Goal: Task Accomplishment & Management: Complete application form

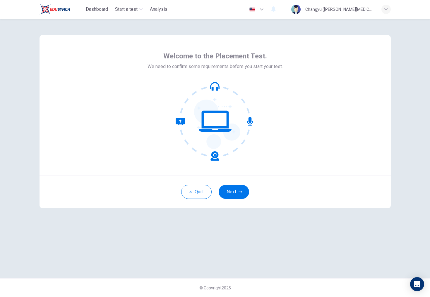
click at [230, 94] on icon at bounding box center [214, 121] width 79 height 79
click at [236, 192] on button "Next" at bounding box center [233, 192] width 30 height 14
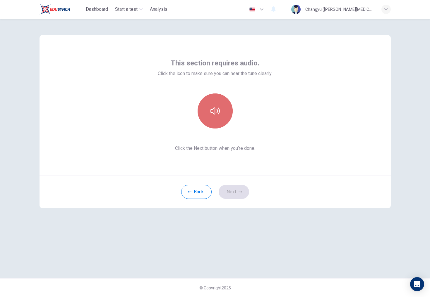
click at [223, 104] on button "button" at bounding box center [214, 111] width 35 height 35
click at [219, 110] on icon "button" at bounding box center [214, 110] width 9 height 9
click at [223, 111] on button "button" at bounding box center [214, 111] width 35 height 35
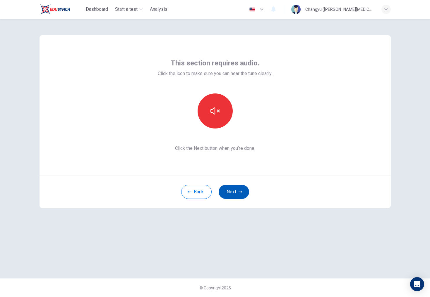
click at [238, 190] on button "Next" at bounding box center [233, 192] width 30 height 14
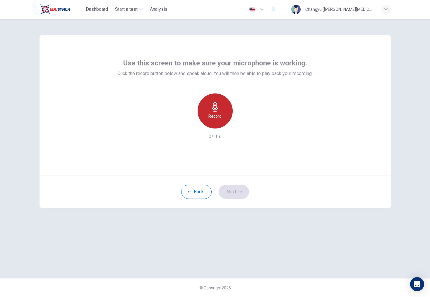
click at [224, 110] on div "Record" at bounding box center [214, 111] width 35 height 35
click at [227, 110] on div "Stop" at bounding box center [214, 111] width 35 height 35
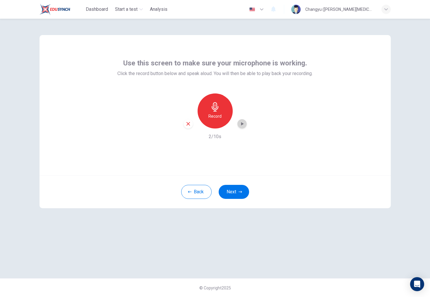
click at [245, 127] on div "button" at bounding box center [241, 123] width 9 height 9
click at [242, 123] on icon "button" at bounding box center [242, 124] width 6 height 6
click at [187, 125] on icon "button" at bounding box center [187, 123] width 5 height 5
click at [224, 113] on div "Record" at bounding box center [214, 111] width 35 height 35
click at [224, 113] on div "Stop" at bounding box center [214, 111] width 35 height 35
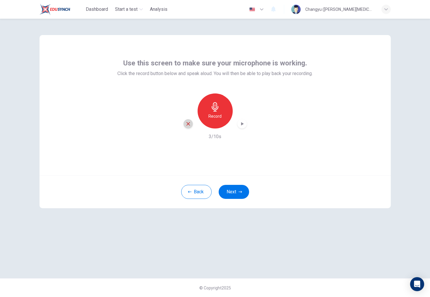
click at [185, 125] on icon "button" at bounding box center [187, 123] width 5 height 5
click at [210, 116] on h6 "Record" at bounding box center [214, 116] width 13 height 7
click at [211, 108] on icon "button" at bounding box center [214, 106] width 9 height 9
click at [243, 124] on icon "button" at bounding box center [242, 124] width 3 height 4
click at [239, 122] on icon "button" at bounding box center [242, 124] width 6 height 6
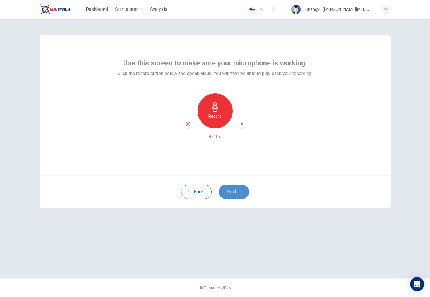
click at [228, 194] on button "Next" at bounding box center [233, 192] width 30 height 14
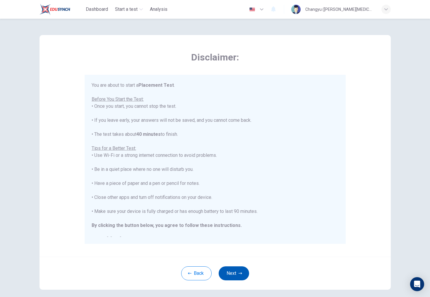
click at [239, 274] on icon "button" at bounding box center [240, 274] width 4 height 4
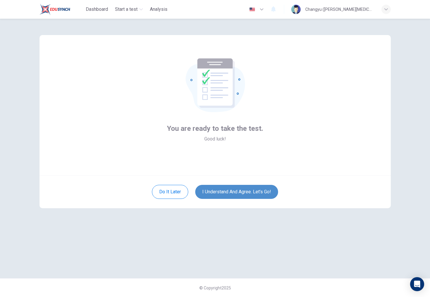
click at [255, 193] on button "I understand and agree. Let’s go!" at bounding box center [236, 192] width 83 height 14
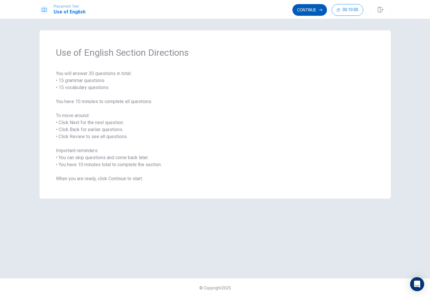
click at [316, 11] on button "Continue" at bounding box center [309, 10] width 35 height 12
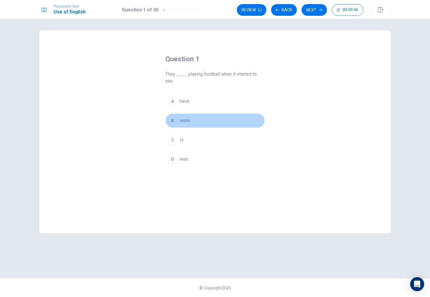
click at [174, 121] on div "B" at bounding box center [172, 120] width 9 height 9
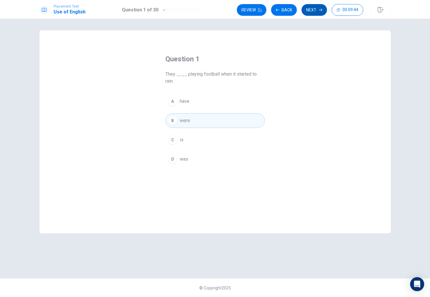
click at [311, 9] on button "Next" at bounding box center [313, 10] width 25 height 12
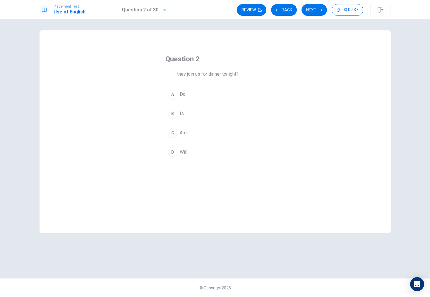
click at [173, 149] on div "D" at bounding box center [172, 152] width 9 height 9
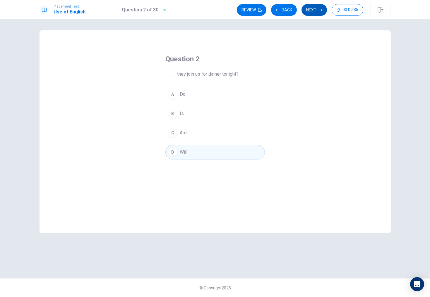
click at [311, 10] on button "Next" at bounding box center [313, 10] width 25 height 12
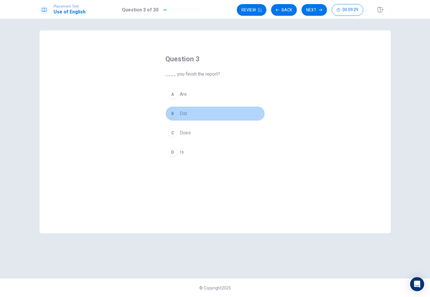
click at [187, 114] on button "B Did" at bounding box center [214, 113] width 99 height 15
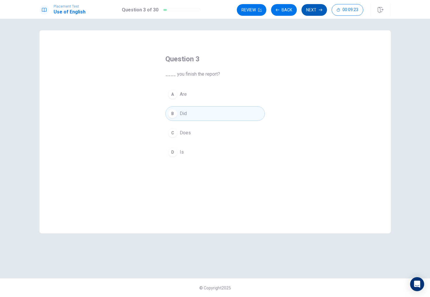
click at [312, 10] on button "Next" at bounding box center [313, 10] width 25 height 12
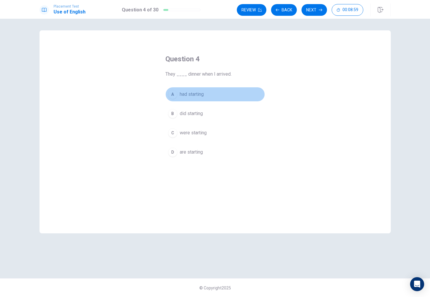
click at [199, 95] on span "had starting" at bounding box center [192, 94] width 24 height 7
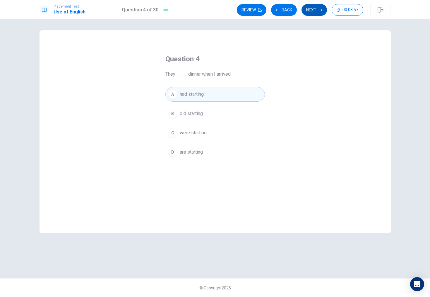
click at [320, 12] on button "Next" at bounding box center [313, 10] width 25 height 12
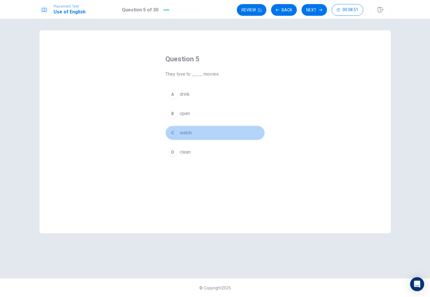
click at [198, 132] on button "C watch" at bounding box center [214, 133] width 99 height 15
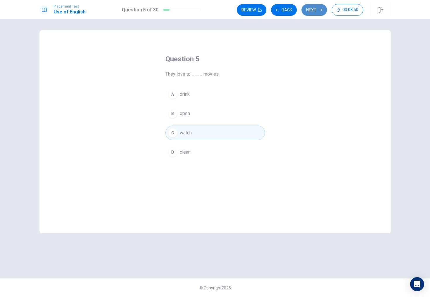
click at [314, 8] on button "Next" at bounding box center [313, 10] width 25 height 12
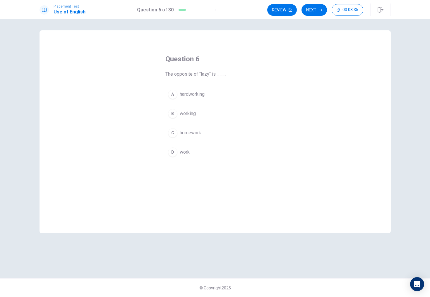
click at [195, 92] on span "hardworking" at bounding box center [192, 94] width 25 height 7
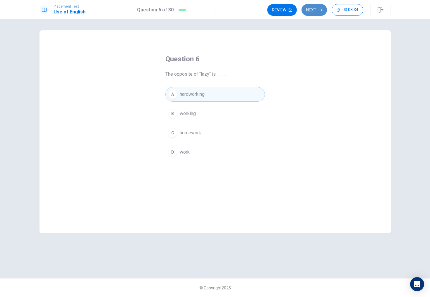
click at [317, 10] on button "Next" at bounding box center [313, 10] width 25 height 12
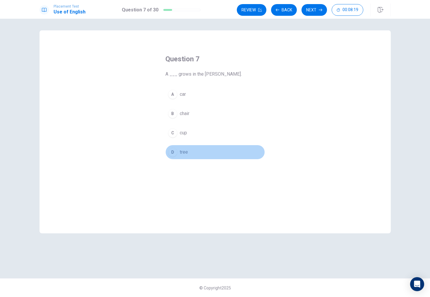
click at [192, 149] on button "D tree" at bounding box center [214, 152] width 99 height 15
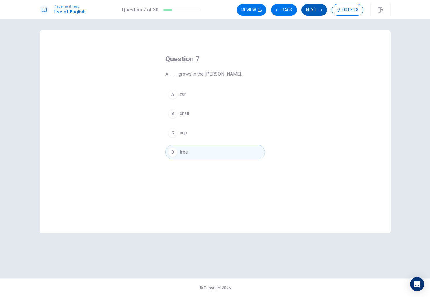
click at [312, 8] on button "Next" at bounding box center [313, 10] width 25 height 12
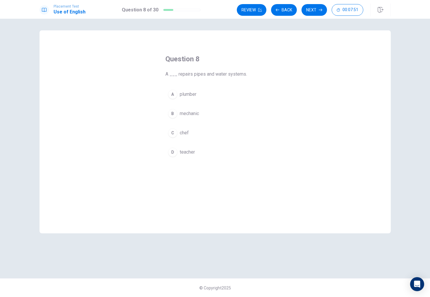
click at [200, 94] on button "A plumber" at bounding box center [214, 94] width 99 height 15
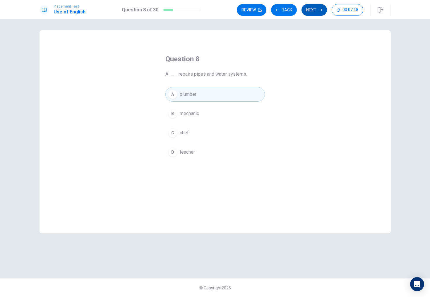
click at [312, 11] on button "Next" at bounding box center [313, 10] width 25 height 12
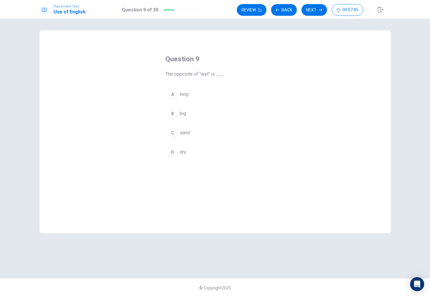
click at [187, 152] on button "D dry" at bounding box center [214, 152] width 99 height 15
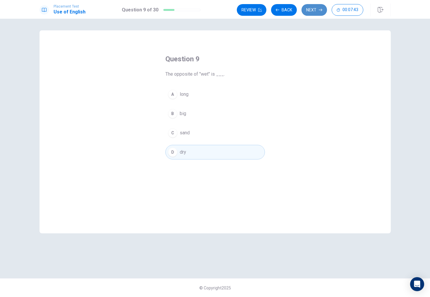
click at [309, 11] on button "Next" at bounding box center [313, 10] width 25 height 12
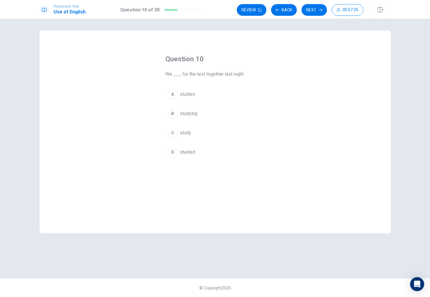
click at [195, 151] on button "D studied" at bounding box center [214, 152] width 99 height 15
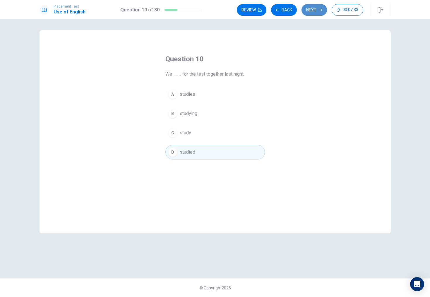
click at [314, 8] on button "Next" at bounding box center [313, 10] width 25 height 12
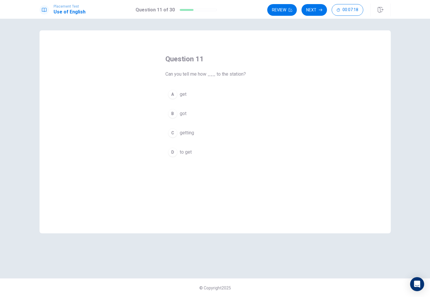
click at [185, 149] on button "D to get" at bounding box center [214, 152] width 99 height 15
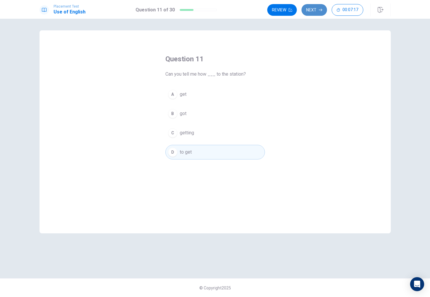
click at [310, 10] on button "Next" at bounding box center [313, 10] width 25 height 12
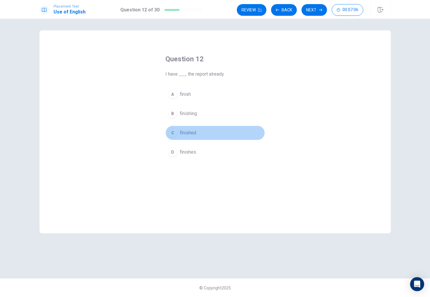
click at [192, 132] on span "finished" at bounding box center [188, 133] width 16 height 7
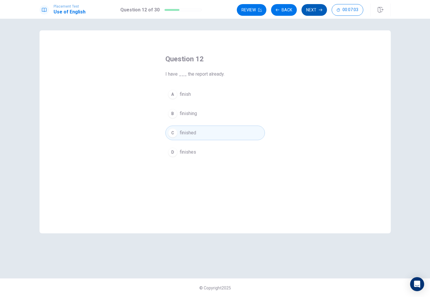
click at [314, 14] on button "Next" at bounding box center [313, 10] width 25 height 12
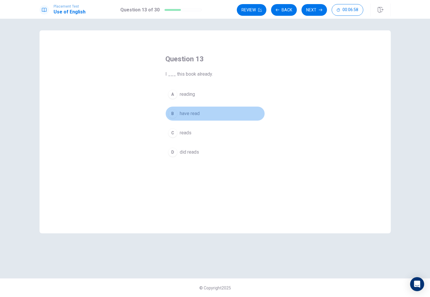
click at [198, 111] on span "have read" at bounding box center [190, 113] width 20 height 7
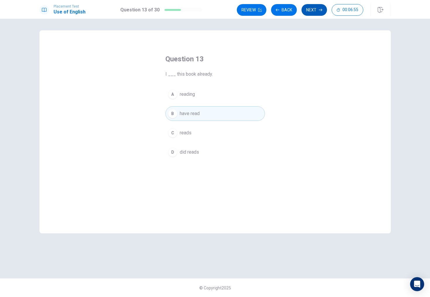
click at [308, 9] on button "Next" at bounding box center [313, 10] width 25 height 12
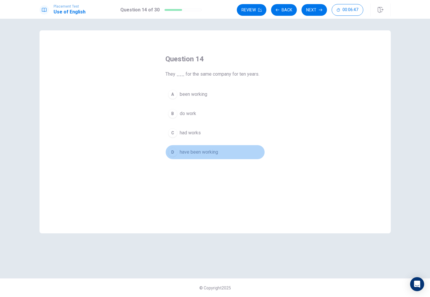
click at [194, 154] on span "have been working" at bounding box center [199, 152] width 38 height 7
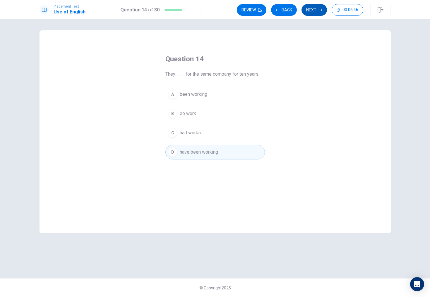
click at [306, 4] on button "Next" at bounding box center [313, 10] width 25 height 12
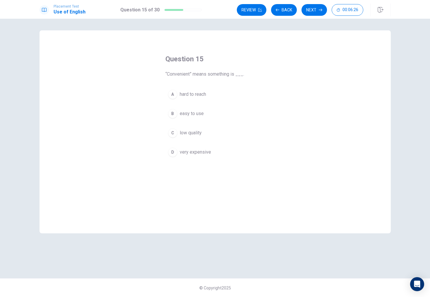
click at [204, 112] on button "B easy to use" at bounding box center [214, 113] width 99 height 15
click at [313, 9] on button "Next" at bounding box center [313, 10] width 25 height 12
click at [204, 130] on button "C spends" at bounding box center [214, 133] width 99 height 15
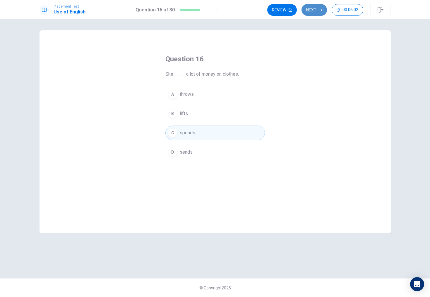
click at [320, 9] on icon "button" at bounding box center [321, 10] width 4 height 4
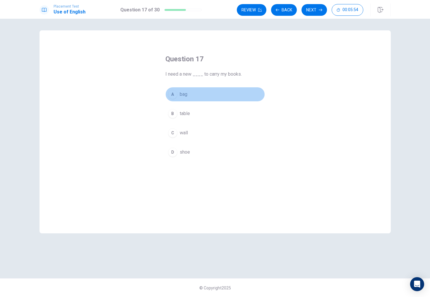
click at [187, 101] on button "A bag" at bounding box center [214, 94] width 99 height 15
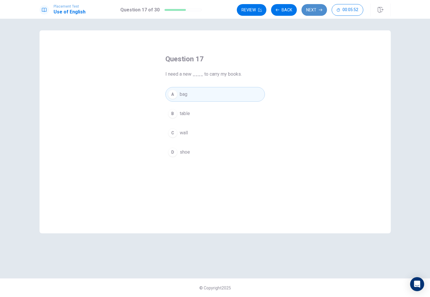
click at [310, 11] on button "Next" at bounding box center [313, 10] width 25 height 12
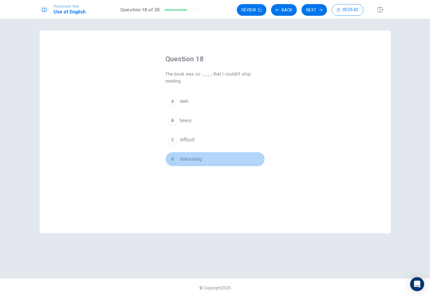
click at [204, 162] on button "D interesting" at bounding box center [214, 159] width 99 height 15
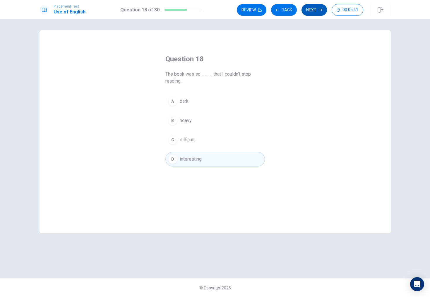
click at [321, 11] on icon "button" at bounding box center [321, 10] width 4 height 3
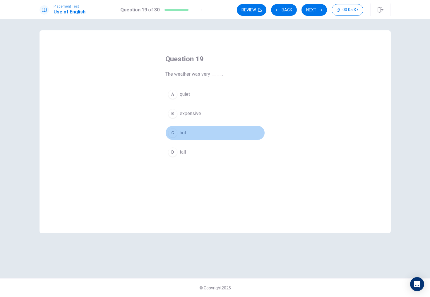
click at [187, 133] on button "C hot" at bounding box center [214, 133] width 99 height 15
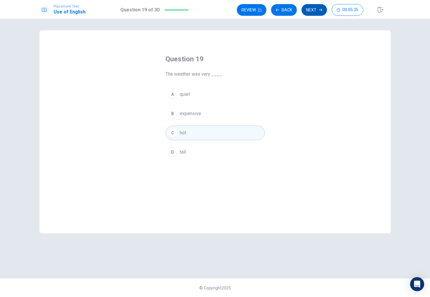
click at [309, 9] on button "Next" at bounding box center [313, 10] width 25 height 12
click at [201, 131] on button "C Would" at bounding box center [214, 133] width 99 height 15
click at [310, 9] on button "Next" at bounding box center [313, 10] width 25 height 12
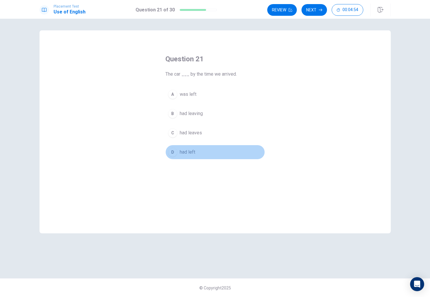
click at [189, 156] on button "D had left" at bounding box center [214, 152] width 99 height 15
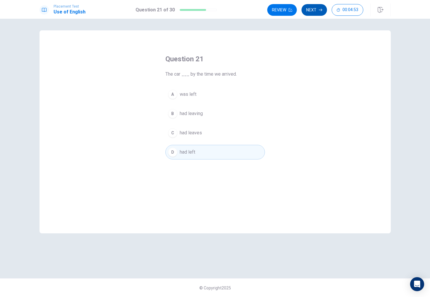
click at [312, 6] on button "Next" at bounding box center [313, 10] width 25 height 12
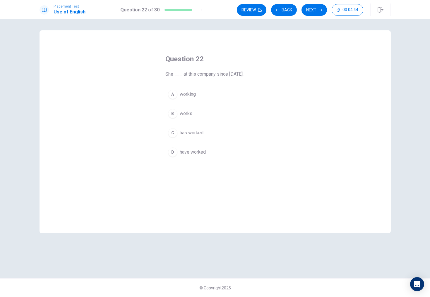
click at [206, 130] on button "C has worked" at bounding box center [214, 133] width 99 height 15
click at [314, 11] on button "Next" at bounding box center [313, 10] width 25 height 12
click at [171, 92] on div "A" at bounding box center [172, 94] width 9 height 9
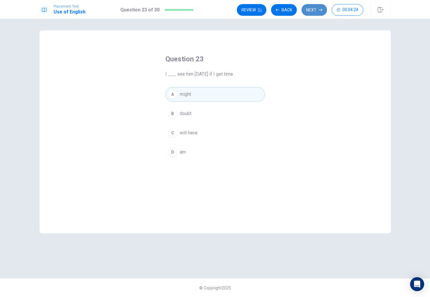
click at [313, 13] on button "Next" at bounding box center [313, 10] width 25 height 12
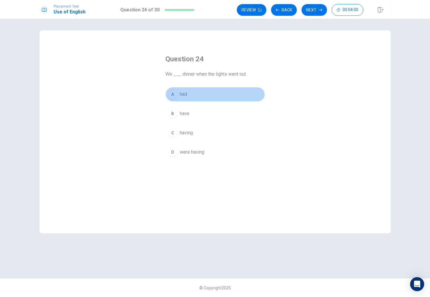
click at [178, 89] on button "A had" at bounding box center [214, 94] width 99 height 15
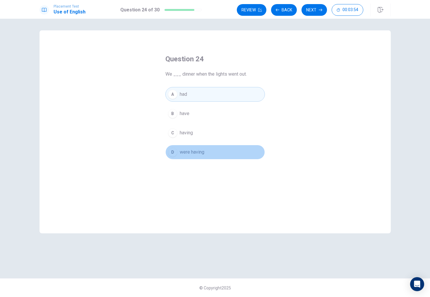
click at [197, 147] on button "D were having" at bounding box center [214, 152] width 99 height 15
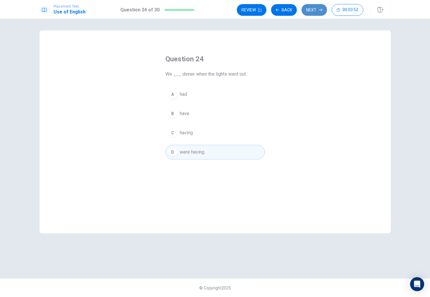
click at [311, 10] on button "Next" at bounding box center [313, 10] width 25 height 12
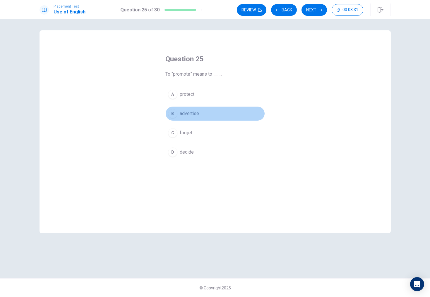
click at [219, 112] on button "B advertise" at bounding box center [214, 113] width 99 height 15
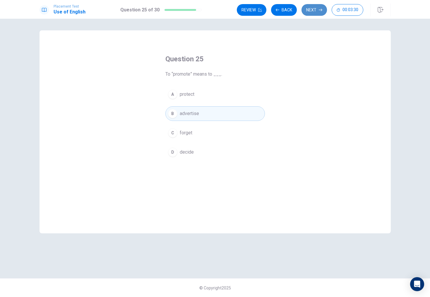
click at [315, 13] on button "Next" at bounding box center [313, 10] width 25 height 12
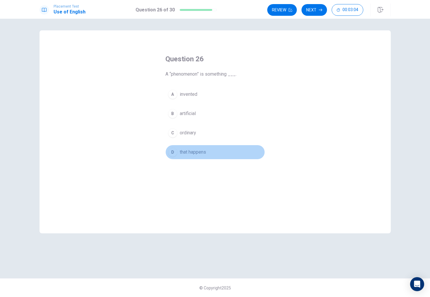
click at [174, 152] on div "D" at bounding box center [172, 152] width 9 height 9
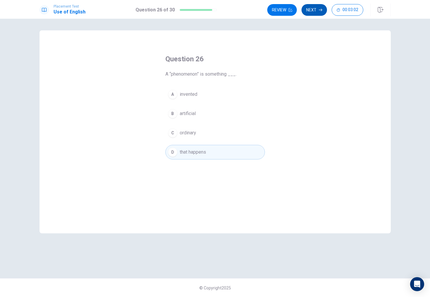
click at [319, 8] on icon "button" at bounding box center [321, 10] width 4 height 4
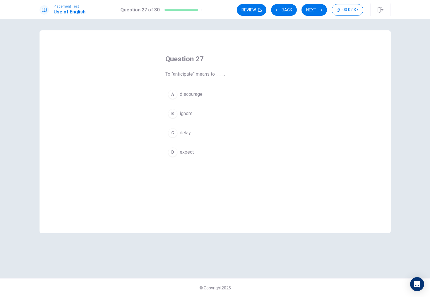
click at [182, 109] on button "B ignore" at bounding box center [214, 113] width 99 height 15
click at [305, 8] on button "Next" at bounding box center [313, 10] width 25 height 12
click at [205, 145] on div "A limited B rare C unnecessary D found in many places" at bounding box center [214, 123] width 99 height 73
click at [209, 153] on span "found in many places" at bounding box center [201, 152] width 43 height 7
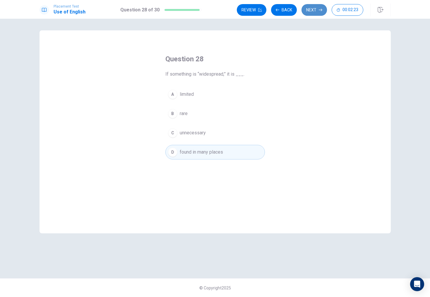
click at [312, 8] on button "Next" at bounding box center [313, 10] width 25 height 12
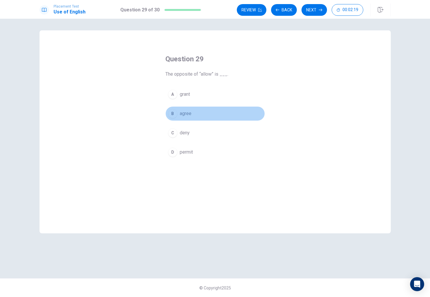
click at [188, 118] on button "B agree" at bounding box center [214, 113] width 99 height 15
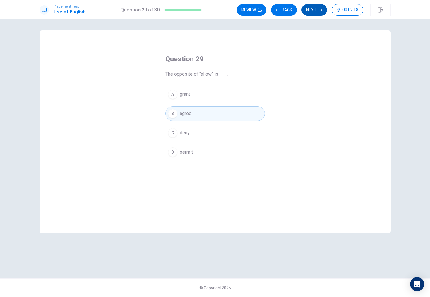
click at [306, 12] on button "Next" at bounding box center [313, 10] width 25 height 12
click at [195, 117] on button "B knew" at bounding box center [214, 113] width 99 height 15
click at [313, 7] on button "Next" at bounding box center [313, 10] width 25 height 12
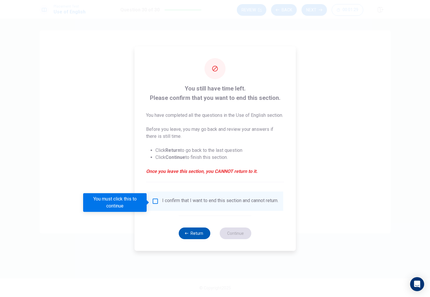
click at [199, 239] on button "Return" at bounding box center [195, 234] width 32 height 12
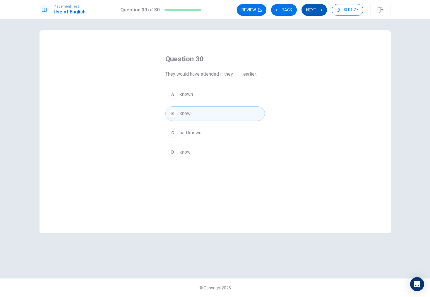
click at [311, 13] on button "Next" at bounding box center [313, 10] width 25 height 12
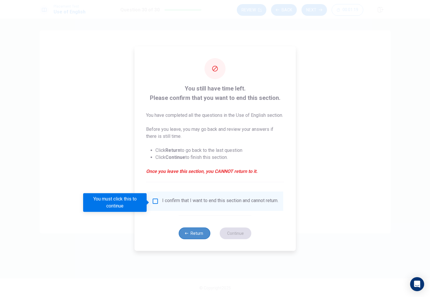
click at [196, 240] on button "Return" at bounding box center [195, 234] width 32 height 12
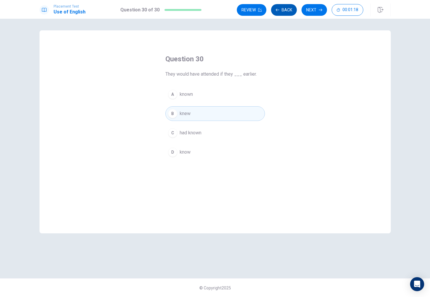
click at [288, 12] on button "Back" at bounding box center [284, 10] width 26 height 12
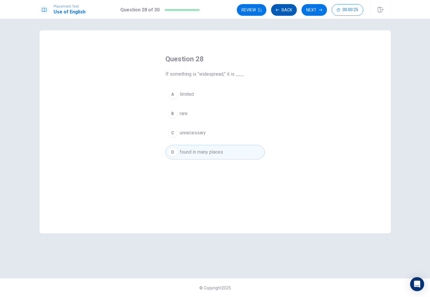
click at [288, 8] on button "Back" at bounding box center [284, 10] width 26 height 12
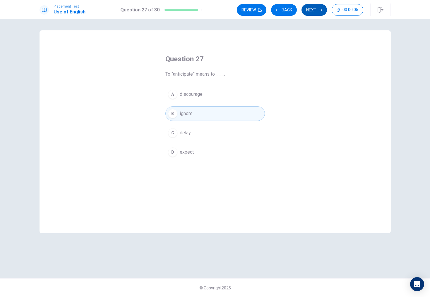
click at [314, 8] on button "Next" at bounding box center [313, 10] width 25 height 12
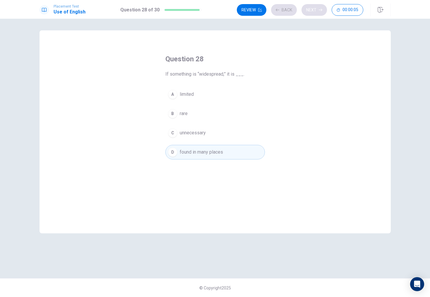
click at [314, 8] on div "Review Back Next 00:00:05" at bounding box center [300, 10] width 126 height 12
click at [321, 6] on button "Next" at bounding box center [313, 10] width 25 height 12
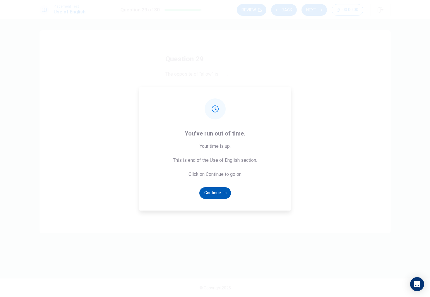
click at [216, 196] on button "Continue" at bounding box center [215, 193] width 32 height 12
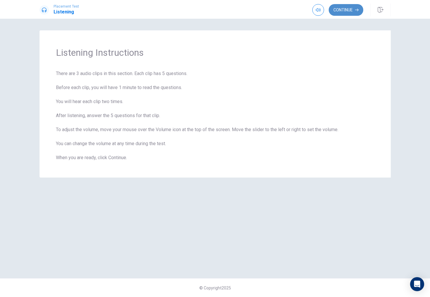
click at [354, 11] on button "Continue" at bounding box center [345, 10] width 35 height 12
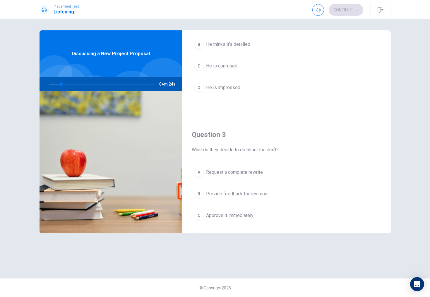
scroll to position [212, 0]
click at [255, 169] on span "Request a complete rewrite" at bounding box center [234, 171] width 57 height 7
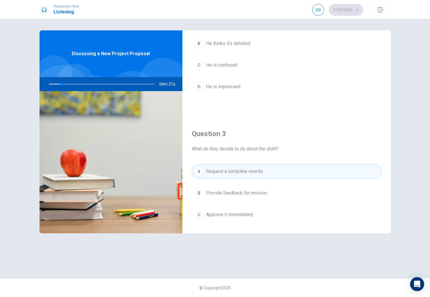
click at [255, 169] on span "Request a complete rewrite" at bounding box center [234, 171] width 57 height 7
click at [308, 106] on div "Question 2 How does the man feel about the draft? A He agrees it’s vague B He t…" at bounding box center [286, 43] width 208 height 150
click at [237, 203] on div "A Request a complete rewrite B Provide feedback for revision C Approve it immed…" at bounding box center [287, 209] width 190 height 91
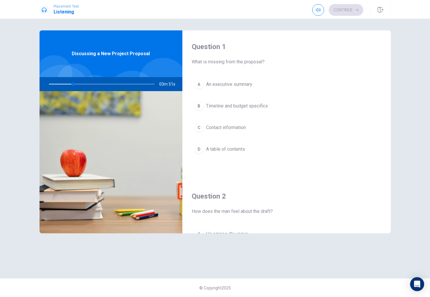
scroll to position [0, 0]
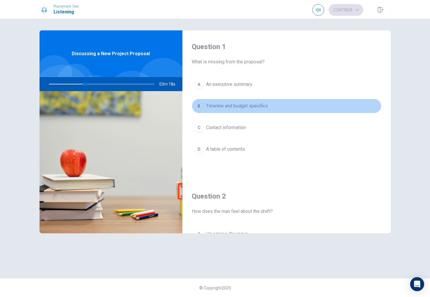
click at [247, 104] on span "Timeline and budget specifics" at bounding box center [237, 106] width 62 height 7
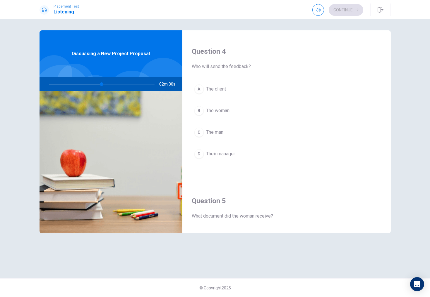
scroll to position [443, 0]
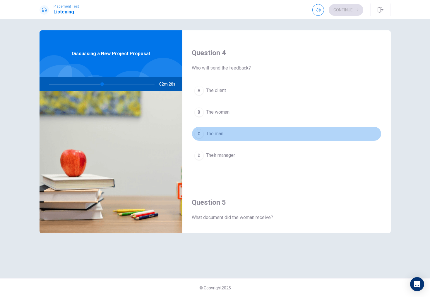
click at [232, 132] on button "C The man" at bounding box center [287, 134] width 190 height 15
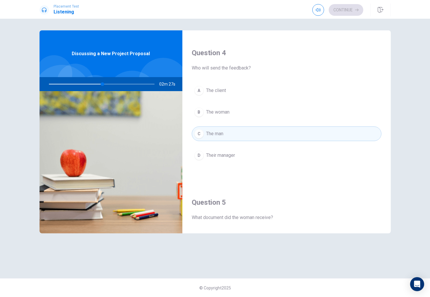
click at [239, 111] on button "B The woman" at bounding box center [287, 112] width 190 height 15
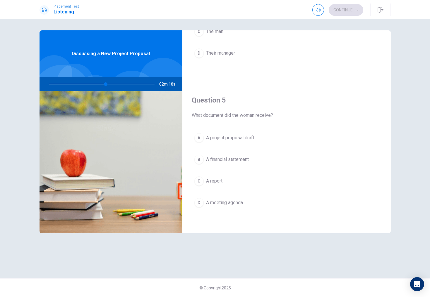
scroll to position [545, 0]
drag, startPoint x: 109, startPoint y: 85, endPoint x: 103, endPoint y: 86, distance: 5.9
click at [103, 86] on div at bounding box center [100, 84] width 117 height 14
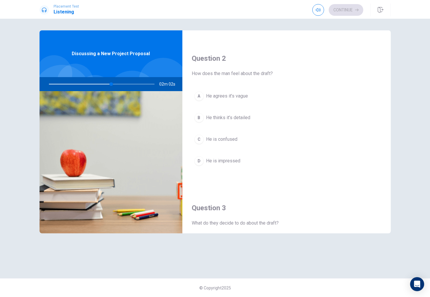
scroll to position [138, 0]
click at [251, 97] on button "A He agrees it’s vague" at bounding box center [287, 96] width 190 height 15
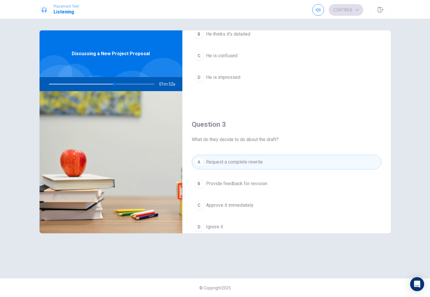
scroll to position [223, 0]
drag, startPoint x: 116, startPoint y: 85, endPoint x: 142, endPoint y: 85, distance: 25.4
click at [142, 85] on div at bounding box center [100, 84] width 117 height 14
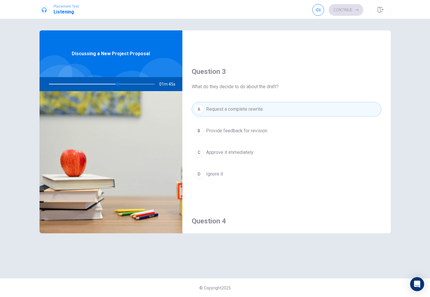
scroll to position [272, 0]
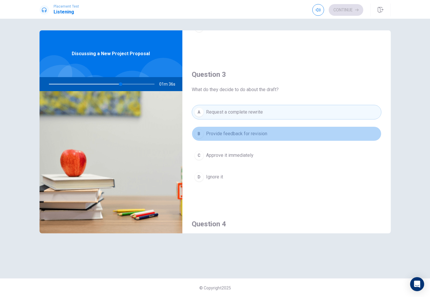
click at [261, 128] on button "B Provide feedback for revision" at bounding box center [287, 134] width 190 height 15
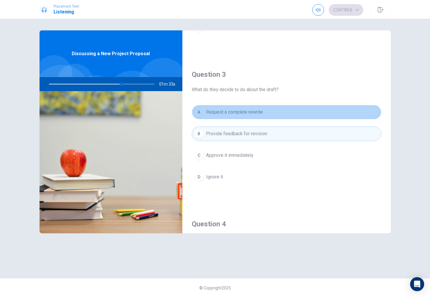
click at [270, 109] on button "A Request a complete rewrite" at bounding box center [287, 112] width 190 height 15
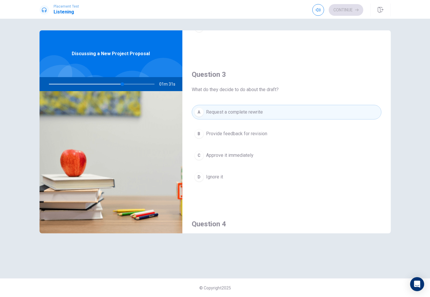
drag, startPoint x: 123, startPoint y: 85, endPoint x: 77, endPoint y: 86, distance: 45.9
click at [77, 86] on div at bounding box center [100, 84] width 117 height 14
click at [59, 85] on div at bounding box center [100, 84] width 117 height 14
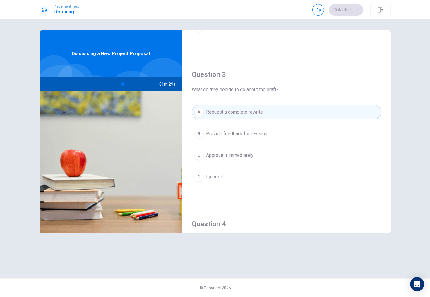
click at [60, 85] on div at bounding box center [100, 84] width 117 height 14
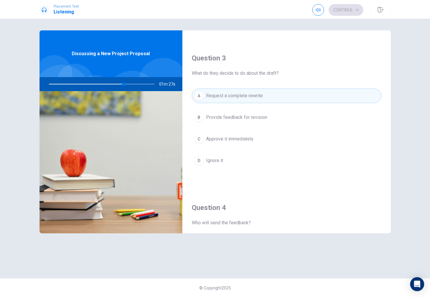
scroll to position [287, 0]
click at [311, 11] on div "Placement Test Listening Continue" at bounding box center [215, 10] width 370 height 13
click at [318, 10] on icon "button" at bounding box center [318, 10] width 5 height 5
click at [317, 13] on button "button" at bounding box center [318, 10] width 12 height 12
click at [294, 57] on h4 "Question 3" at bounding box center [287, 59] width 190 height 9
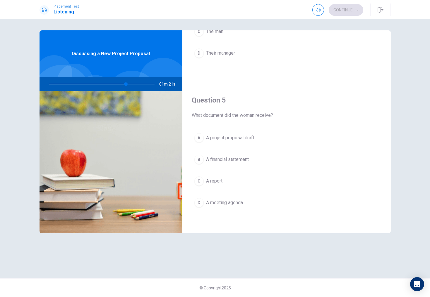
scroll to position [545, 0]
click at [230, 161] on span "A financial statement" at bounding box center [227, 159] width 43 height 7
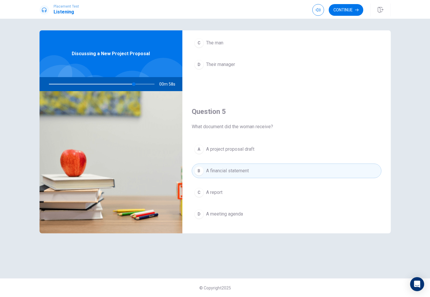
scroll to position [541, 0]
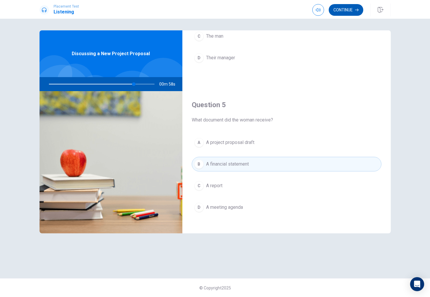
click at [351, 5] on button "Continue" at bounding box center [345, 10] width 35 height 12
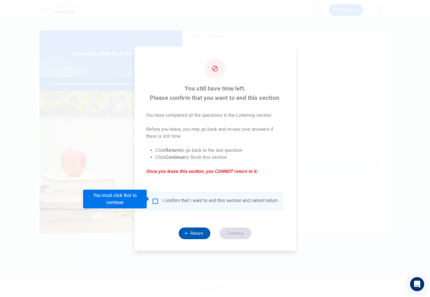
click at [187, 240] on button "Return" at bounding box center [195, 234] width 32 height 12
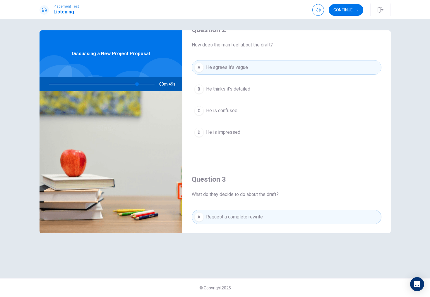
scroll to position [166, 0]
click at [355, 15] on button "Continue" at bounding box center [345, 10] width 35 height 12
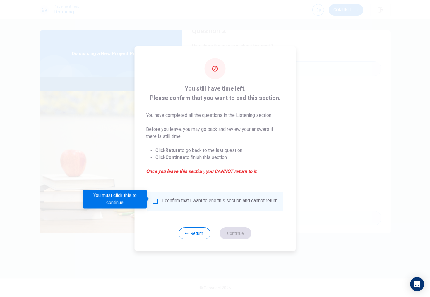
click at [157, 199] on input "You must click this to continue" at bounding box center [155, 201] width 7 height 7
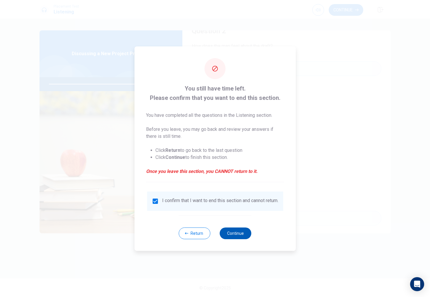
click at [229, 238] on button "Continue" at bounding box center [236, 234] width 32 height 12
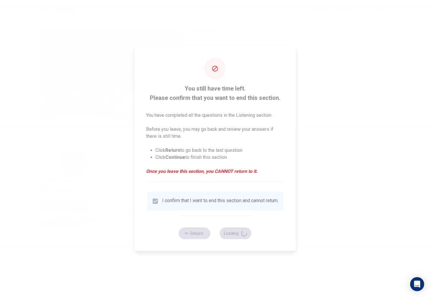
type input "86"
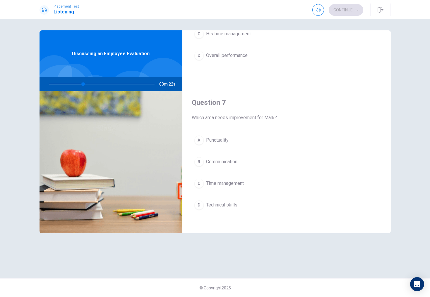
scroll to position [99, 0]
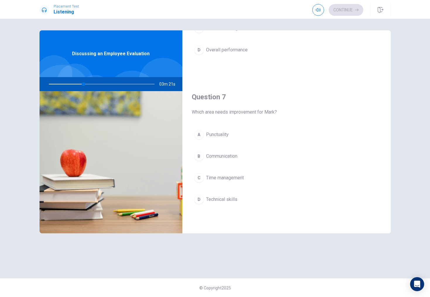
click at [238, 174] on button "C Time management" at bounding box center [287, 178] width 190 height 15
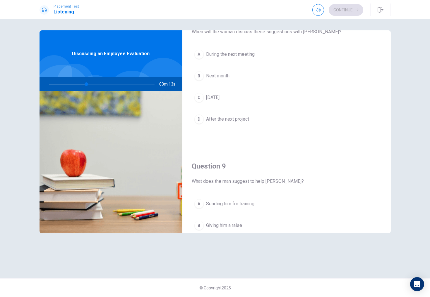
scroll to position [342, 0]
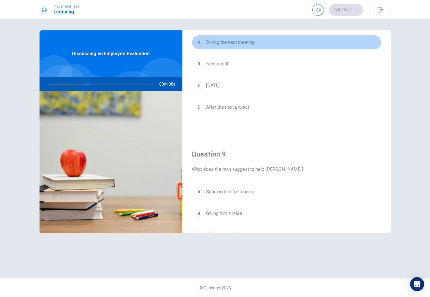
click at [249, 46] on button "A During the next meeting" at bounding box center [287, 42] width 190 height 15
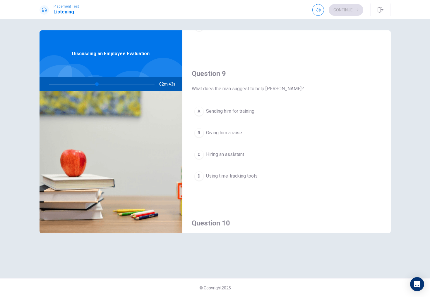
scroll to position [423, 0]
click at [249, 110] on span "Sending him for training" at bounding box center [230, 110] width 48 height 7
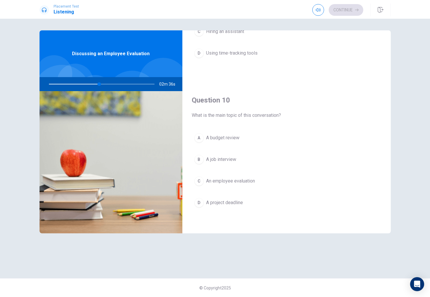
scroll to position [0, 0]
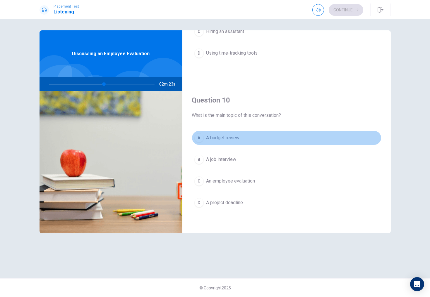
click at [232, 137] on span "A budget review" at bounding box center [222, 138] width 33 height 7
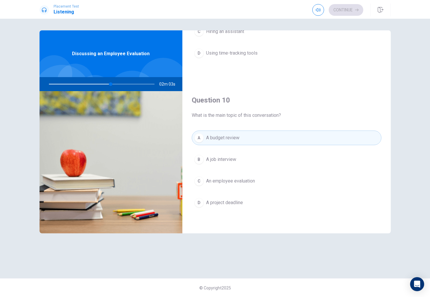
click at [253, 182] on span "An employee evaluation" at bounding box center [230, 181] width 49 height 7
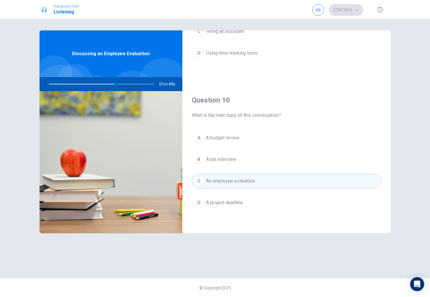
click at [274, 140] on button "A A budget review" at bounding box center [287, 138] width 190 height 15
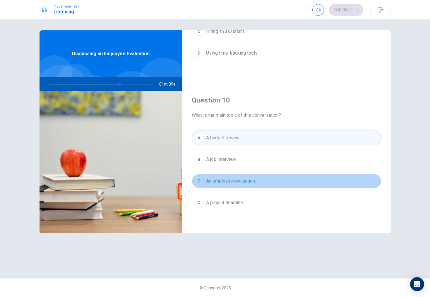
click at [268, 181] on button "C An employee evaluation" at bounding box center [287, 181] width 190 height 15
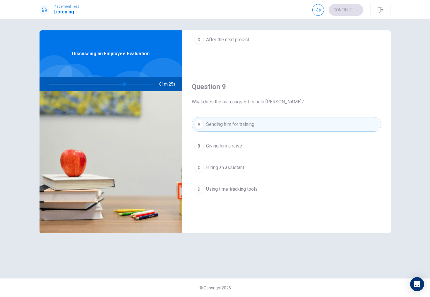
scroll to position [409, 0]
click at [263, 190] on button "D Using time-tracking tools" at bounding box center [287, 189] width 190 height 15
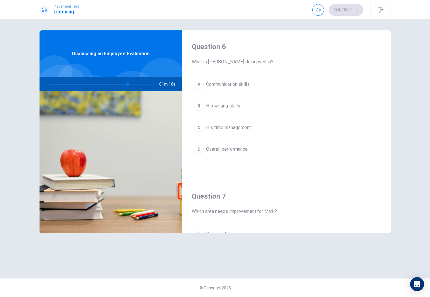
scroll to position [0, 0]
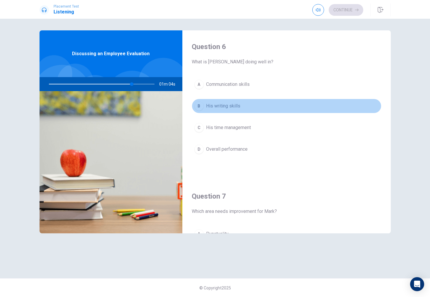
click at [254, 108] on button "B His writing skills" at bounding box center [287, 106] width 190 height 15
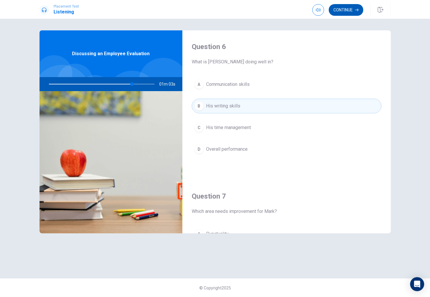
click at [349, 6] on button "Continue" at bounding box center [345, 10] width 35 height 12
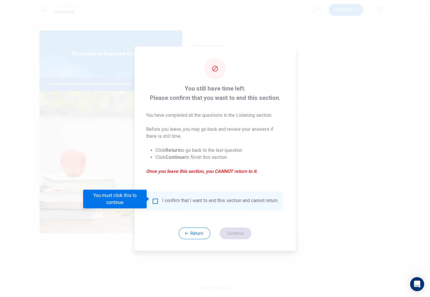
click at [195, 198] on div "I confirm that I want to end this section and cannot return." at bounding box center [220, 201] width 116 height 7
click at [190, 232] on button "Return" at bounding box center [195, 234] width 32 height 12
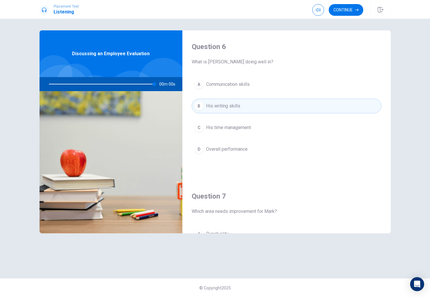
type input "0"
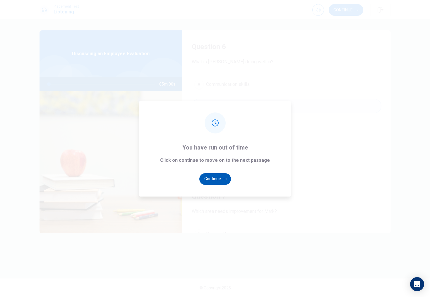
click at [221, 178] on button "Continue" at bounding box center [215, 179] width 32 height 12
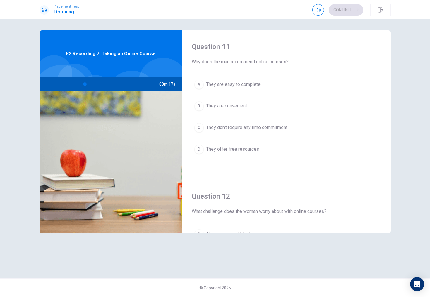
click at [249, 106] on button "B They are convenient" at bounding box center [287, 106] width 190 height 15
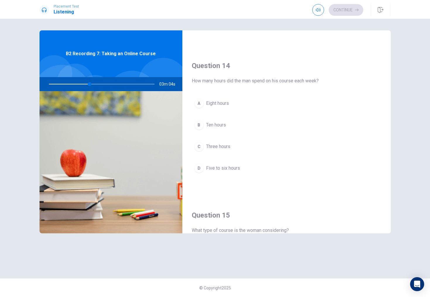
scroll to position [431, 0]
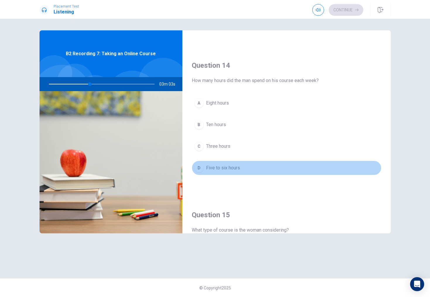
click at [238, 164] on button "D Five to six hours" at bounding box center [287, 168] width 190 height 15
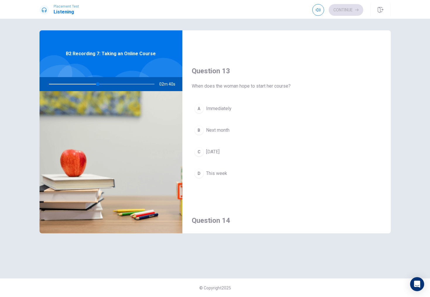
scroll to position [275, 0]
click at [235, 126] on button "B Next month" at bounding box center [287, 130] width 190 height 15
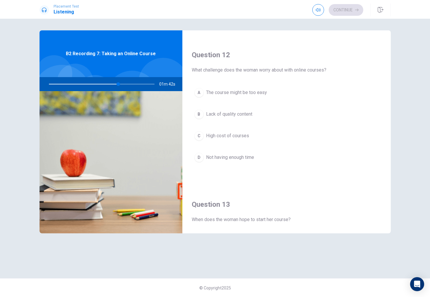
scroll to position [141, 0]
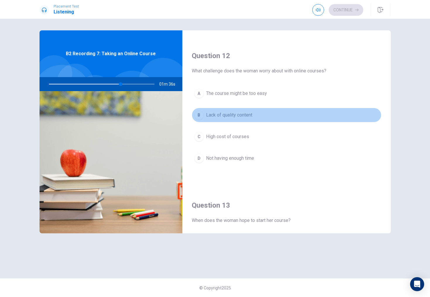
click at [259, 115] on button "B Lack of quality content" at bounding box center [287, 115] width 190 height 15
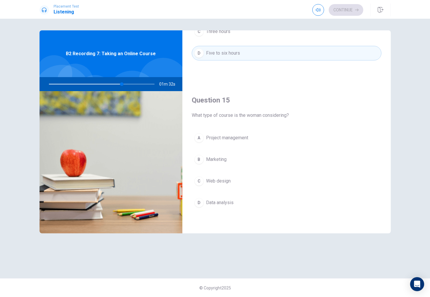
scroll to position [545, 0]
click at [153, 84] on div at bounding box center [100, 84] width 117 height 14
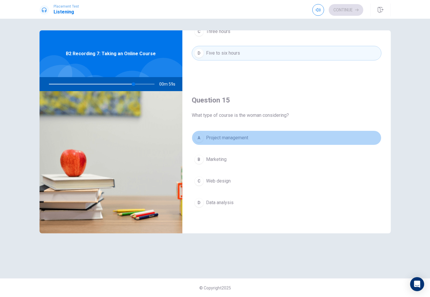
click at [248, 144] on button "A Project management" at bounding box center [287, 138] width 190 height 15
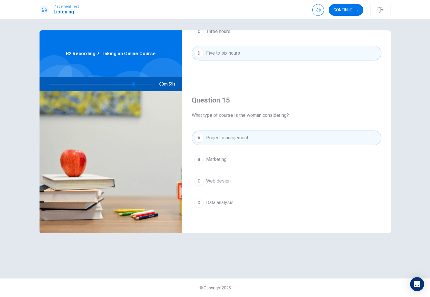
click at [236, 156] on button "B Marketing" at bounding box center [287, 159] width 190 height 15
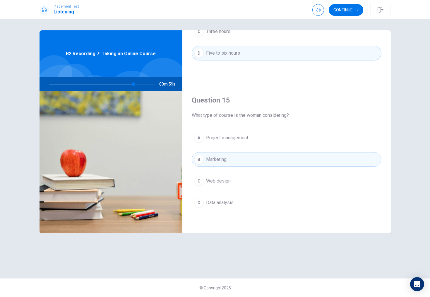
click at [232, 177] on button "C Web design" at bounding box center [287, 181] width 190 height 15
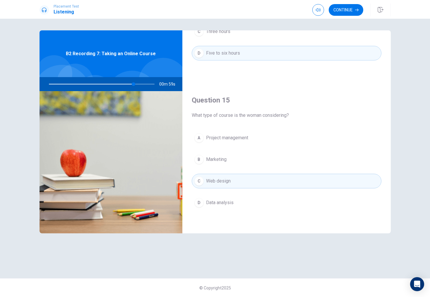
click at [231, 190] on div "A Project management B Marketing C Web design D Data analysis" at bounding box center [287, 176] width 190 height 91
click at [236, 203] on button "D Data analysis" at bounding box center [287, 203] width 190 height 15
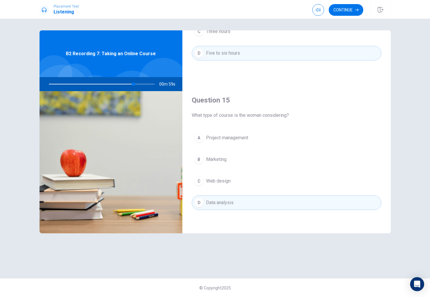
click at [254, 138] on button "A Project management" at bounding box center [287, 138] width 190 height 15
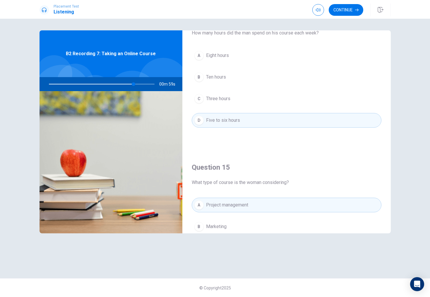
scroll to position [392, 0]
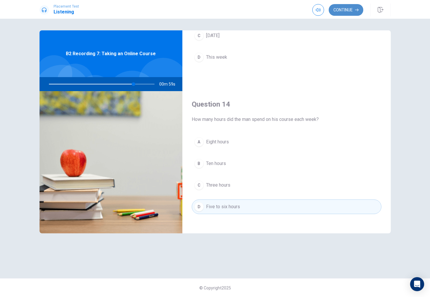
click at [346, 6] on button "Continue" at bounding box center [345, 10] width 35 height 12
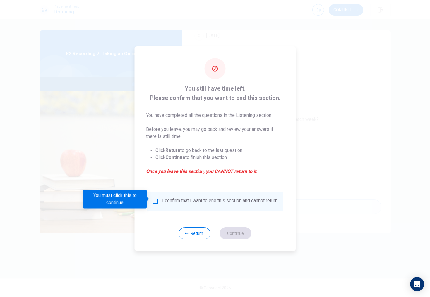
click at [176, 202] on div "I confirm that I want to end this section and cannot return." at bounding box center [220, 201] width 116 height 7
click at [156, 201] on input "You must click this to continue" at bounding box center [155, 201] width 7 height 7
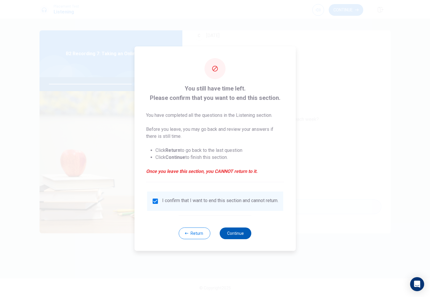
click at [240, 232] on button "Continue" at bounding box center [236, 234] width 32 height 12
type input "80"
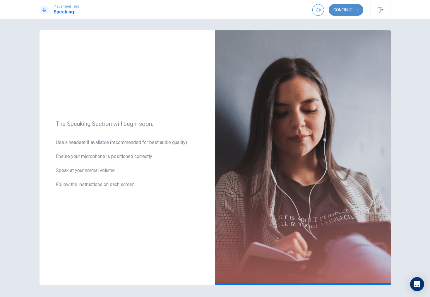
click at [333, 11] on button "Continue" at bounding box center [345, 10] width 35 height 12
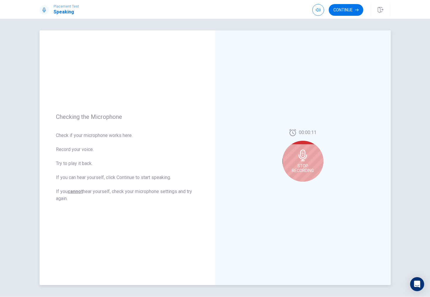
click at [317, 152] on div "Stop Recording" at bounding box center [302, 161] width 41 height 41
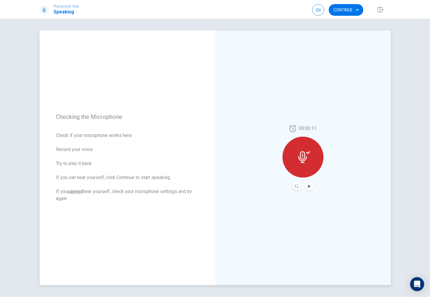
click at [295, 153] on div at bounding box center [302, 157] width 41 height 41
click at [301, 158] on icon at bounding box center [304, 158] width 12 height 12
click at [297, 189] on button "Record Again" at bounding box center [296, 187] width 8 height 8
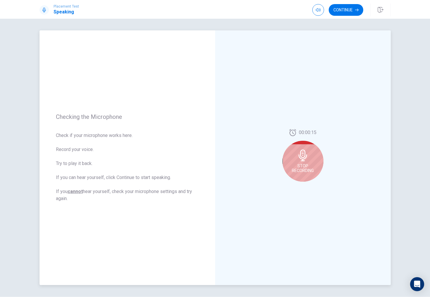
click at [302, 177] on div "Stop Recording" at bounding box center [302, 161] width 41 height 41
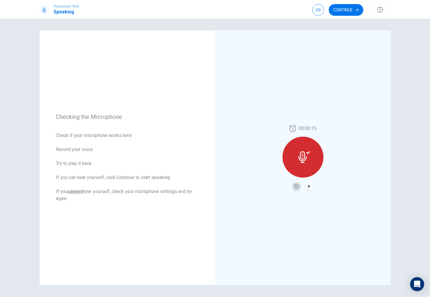
click at [295, 187] on icon "Record Again" at bounding box center [297, 187] width 4 height 4
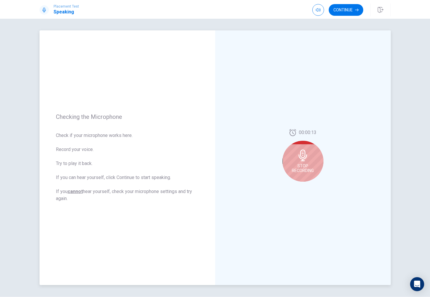
click at [302, 175] on div "Stop Recording" at bounding box center [302, 161] width 41 height 41
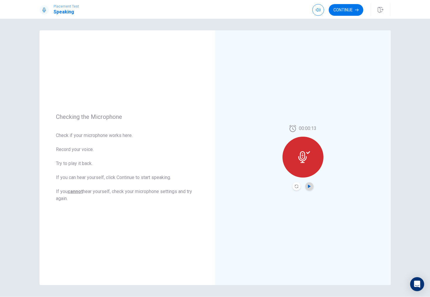
click at [310, 185] on icon "Play Audio" at bounding box center [309, 187] width 4 height 4
click at [309, 158] on icon at bounding box center [304, 158] width 12 height 12
click at [305, 155] on icon at bounding box center [304, 158] width 12 height 12
click at [340, 13] on button "Continue" at bounding box center [345, 10] width 35 height 12
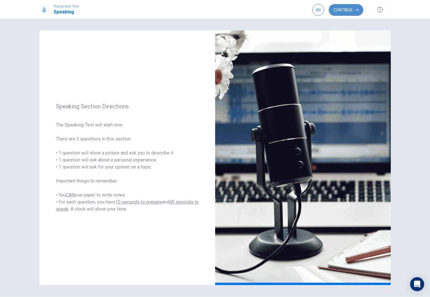
click at [340, 11] on button "Continue" at bounding box center [345, 10] width 35 height 12
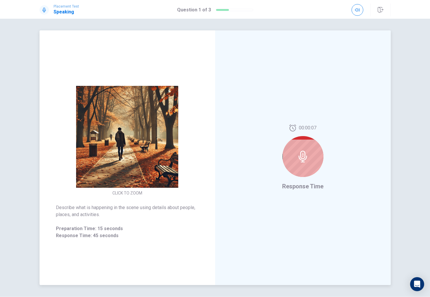
click at [206, 145] on div "CLICK TO ZOOM" at bounding box center [126, 141] width 175 height 111
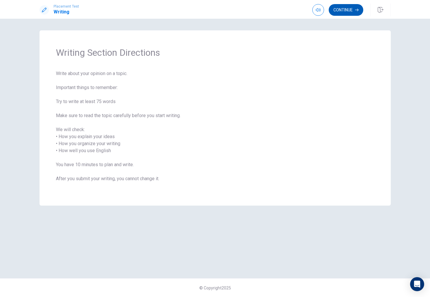
click at [343, 11] on button "Continue" at bounding box center [345, 10] width 35 height 12
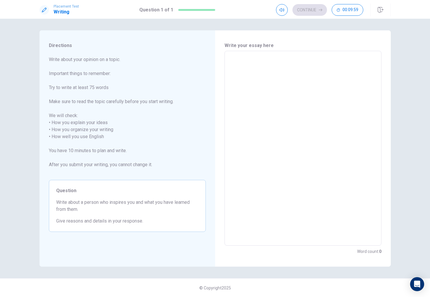
click at [254, 76] on textarea at bounding box center [302, 148] width 149 height 185
type textarea "T"
type textarea "x"
type textarea "Th"
type textarea "x"
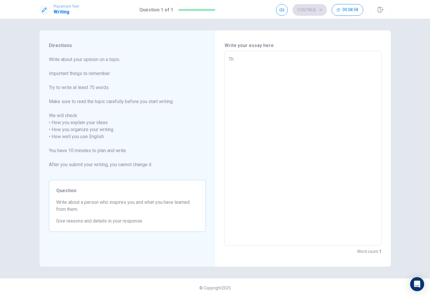
type textarea "The"
type textarea "x"
type textarea "Ther"
type textarea "x"
type textarea "There"
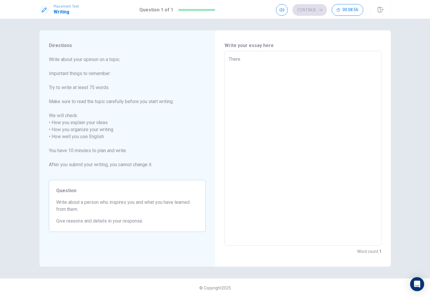
type textarea "x"
type textarea "There"
type textarea "x"
type textarea "There i"
type textarea "x"
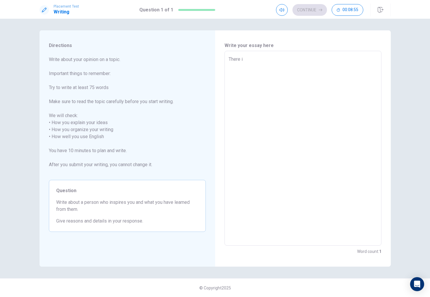
type textarea "There is"
type textarea "x"
type textarea "There is"
type textarea "x"
type textarea "There is a"
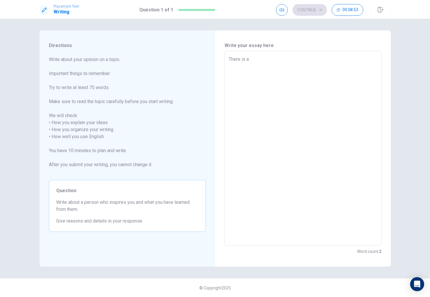
type textarea "x"
type textarea "There is a"
type textarea "x"
type textarea "There is a p"
type textarea "x"
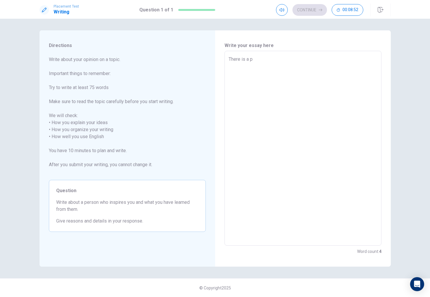
type textarea "There is a pe"
type textarea "x"
type textarea "There is a per"
type textarea "x"
type textarea "There is a pers"
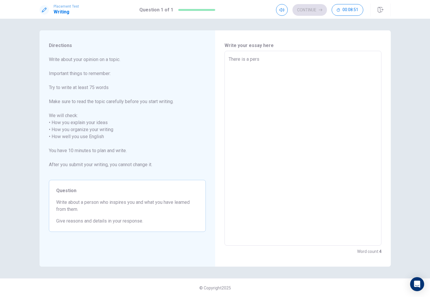
type textarea "x"
type textarea "There is a perso"
type textarea "x"
type textarea "There is a person"
type textarea "x"
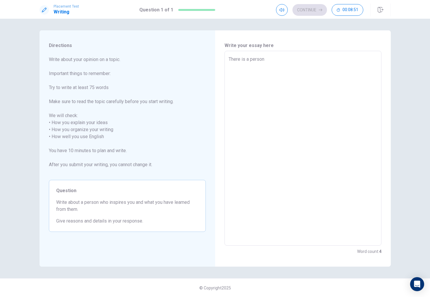
type textarea "There is a person"
type textarea "x"
type textarea "There is a person t"
type textarea "x"
type textarea "There is a person th"
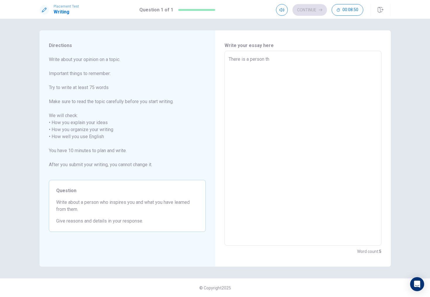
type textarea "x"
type textarea "There is a person tha"
type textarea "x"
type textarea "There is a person that"
type textarea "x"
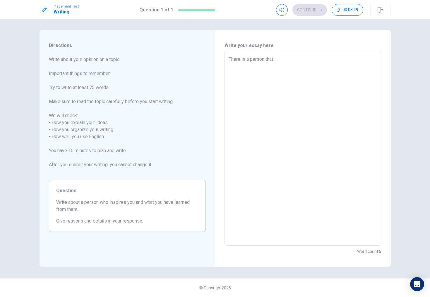
type textarea "There is a person that"
type textarea "x"
type textarea "There is a person that i"
type textarea "x"
type textarea "There is a person that in"
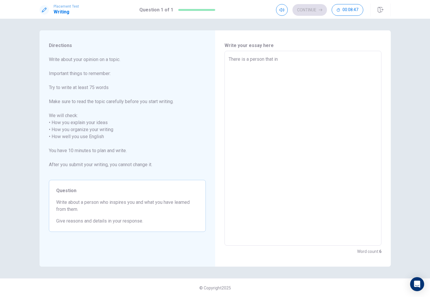
type textarea "x"
type textarea "There is a person that ins"
type textarea "x"
type textarea "There is a person that insp"
type textarea "x"
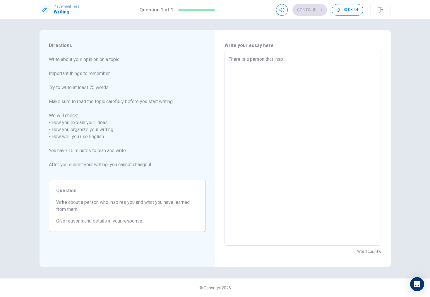
type textarea "There is a person that inspr"
type textarea "x"
type textarea "There is a person that inspri"
type textarea "x"
type textarea "There is a person that insprie"
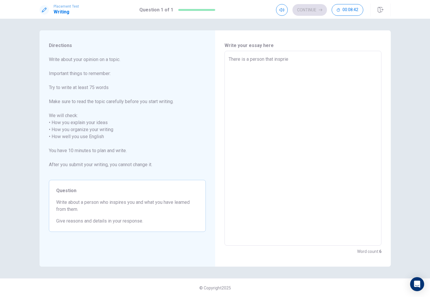
type textarea "x"
type textarea "There is a person that inspries"
type textarea "x"
type textarea "There is a person that inspries"
type textarea "x"
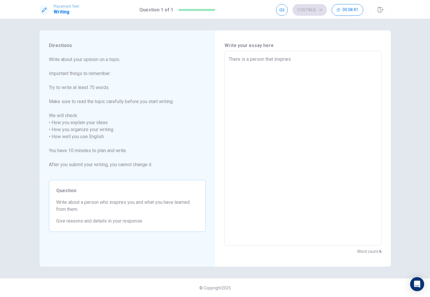
type textarea "There is a person that inspries m"
type textarea "x"
type textarea "There is a person that inspries me"
type textarea "x"
type textarea "There is a person that inspries me"
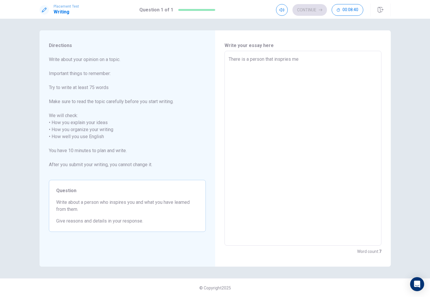
type textarea "x"
type textarea "There is a person that inspries me a"
type textarea "x"
type textarea "There is a person that inspries me a"
type textarea "x"
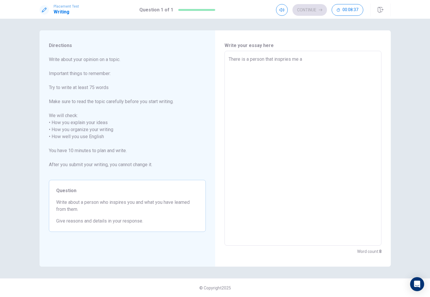
type textarea "There is a person that inspries me a l"
type textarea "x"
type textarea "There is a person that inspries me a lo"
type textarea "x"
type textarea "There is a person that inspries me a lot"
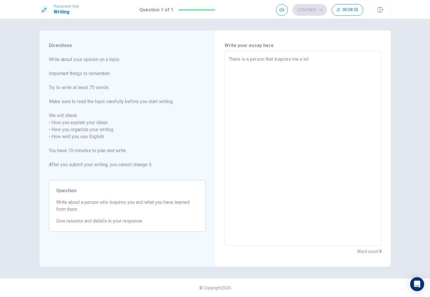
type textarea "x"
type textarea "There is a person that inspries me a lot."
type textarea "x"
type textarea "There is a person that inspries me a lot."
type textarea "x"
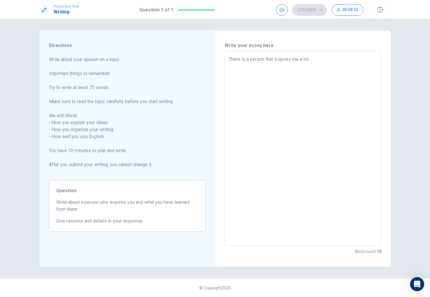
type textarea "There is a person that inspries me a lot. T"
type textarea "x"
type textarea "There is a person that inspries me a lot. Th"
type textarea "x"
type textarea "There is a person that inspries me a lot. Tha"
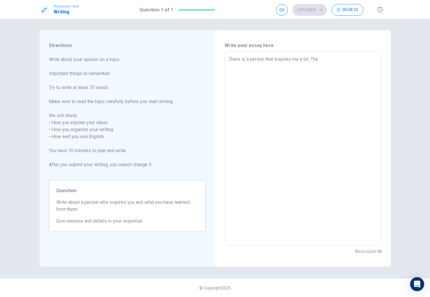
type textarea "x"
type textarea "There is a person that inspries me a lot. That"
type textarea "x"
type textarea "There is a person that inspries me a lot. That"
type textarea "x"
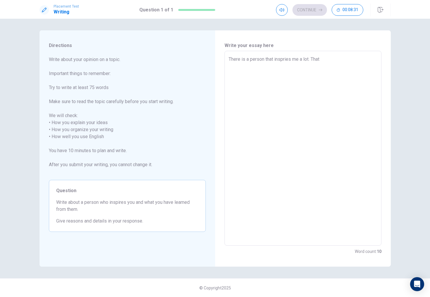
type textarea "There is a person that inspries me a lot. That i"
type textarea "x"
type textarea "There is a person that inspries me a lot. That is"
type textarea "x"
type textarea "There is a person that inspries me a lot. That is"
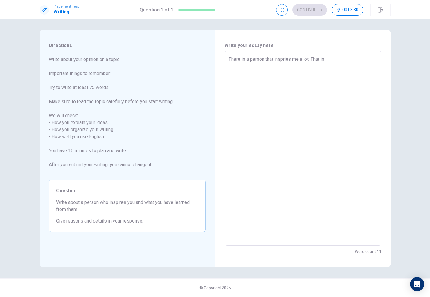
type textarea "x"
type textarea "There is a person that inspries me a lot. That is m"
type textarea "x"
type textarea "There is a person that inspries me a lot. That is my"
type textarea "x"
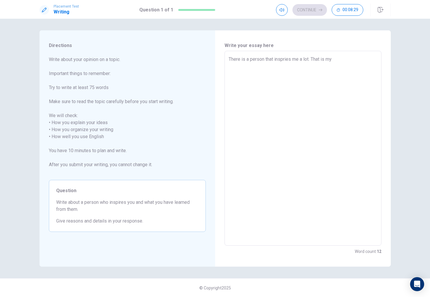
type textarea "There is a person that inspries me a lot. That is my"
type textarea "x"
type textarea "There is a person that inspries me a lot. That is my m"
type textarea "x"
type textarea "There is a person that inspries me a lot. That is my mo"
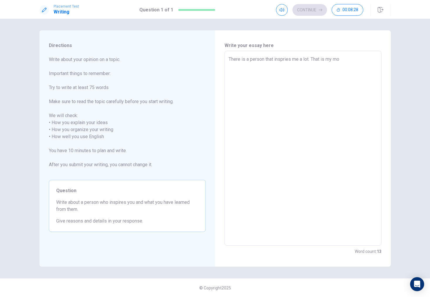
type textarea "x"
type textarea "There is a person that inspries me a lot. That is my mom"
type textarea "x"
type textarea "There is a person that inspries me a lot. That is my mom."
type textarea "x"
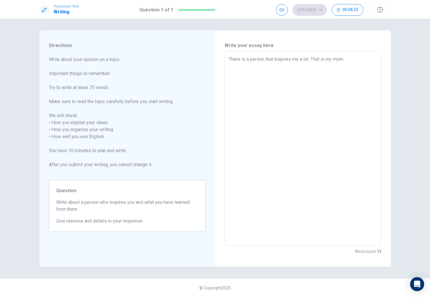
type textarea "There is a person that inspries me a lot. That is my mom."
type textarea "x"
type textarea "There is a person that inspries me a lot. That is my mom. W"
type textarea "x"
type textarea "There is a person that inspries me a lot. That is my mom. Wh"
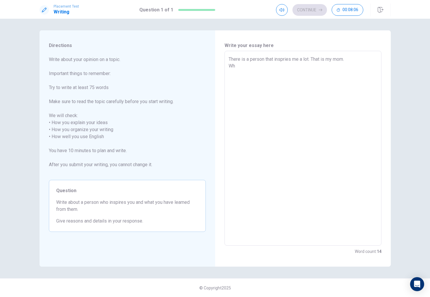
type textarea "x"
type textarea "There is a person that inspries me a lot. That is my mom. Whe"
type textarea "x"
type textarea "There is a person that inspries me a lot. That is my mom. When"
type textarea "x"
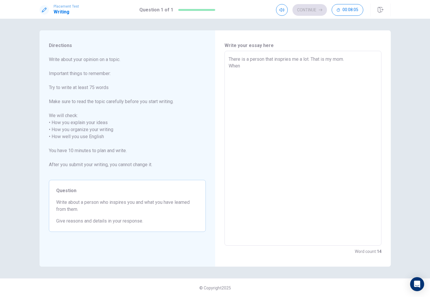
type textarea "There is a person that inspries me a lot. That is my mom. When"
type textarea "x"
type textarea "There is a person that inspries me a lot. That is my mom. When i"
type textarea "x"
type textarea "There is a person that inspries me a lot. That is my mom. When i"
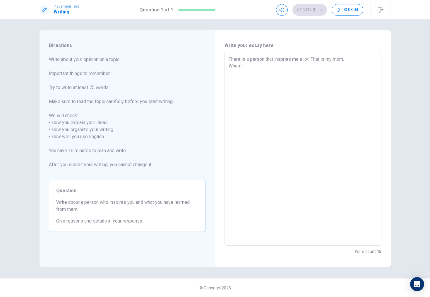
type textarea "x"
type textarea "There is a person that inspries me a lot. That is my mom. When i w"
type textarea "x"
type textarea "There is a person that inspries me a lot. That is my mom. When i wa"
type textarea "x"
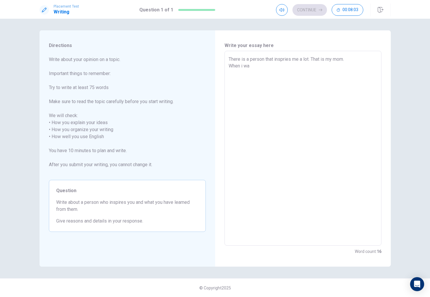
type textarea "There is a person that inspries me a lot. That is my mom. When i was"
type textarea "x"
type textarea "There is a person that inspries me a lot. That is my mom. When i was"
type textarea "x"
type textarea "There is a person that inspries me a lot. That is my mom. When i was y"
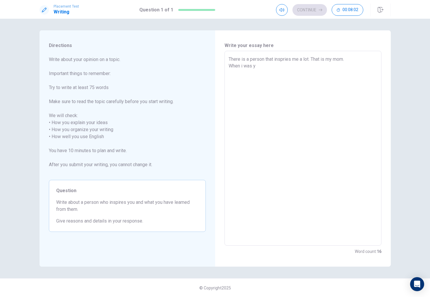
type textarea "x"
type textarea "There is a person that inspries me a lot. That is my mom. When i was yo"
type textarea "x"
type textarea "There is a person that inspries me a lot. That is my mom. When i was yon"
type textarea "x"
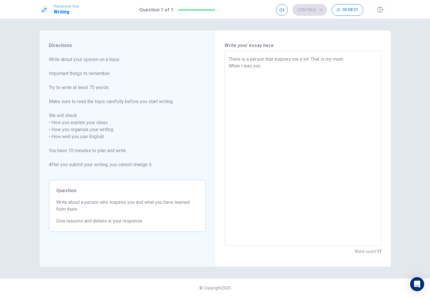
type textarea "There is a person that inspries me a lot. That is my mom. When i was yong"
type textarea "x"
type textarea "There is a person that inspries me a lot. That is my mom. When i was yong"
type textarea "x"
type textarea "There is a person that inspries me a lot. That is my mom. When i was yong"
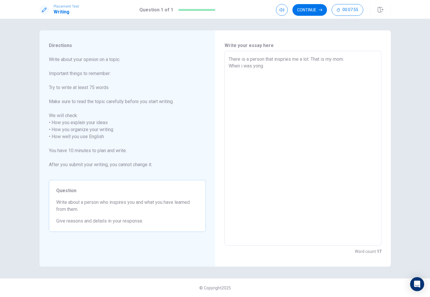
type textarea "x"
type textarea "There is a person that inspries me a lot. That is my mom. When i was yong,"
type textarea "x"
type textarea "There is a person that inspries me a lot. That is my mom. When i was yong,m"
type textarea "x"
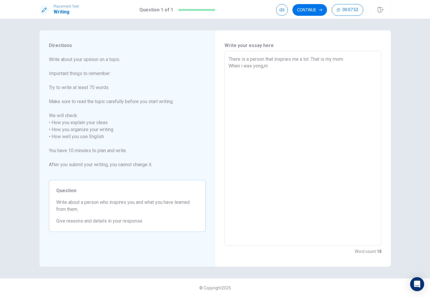
type textarea "There is a person that inspries me a lot. That is my mom. When i was yong,my"
type textarea "x"
type textarea "There is a person that inspries me a lot. That is my mom. When i was yong,my"
type textarea "x"
type textarea "There is a person that inspries me a lot. That is my mom. When i was yong,my"
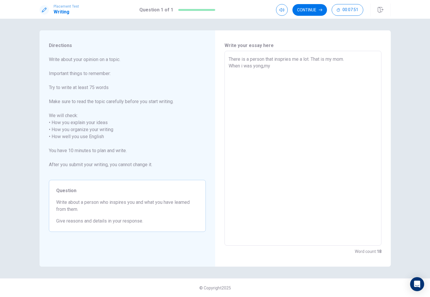
type textarea "x"
type textarea "There is a person that inspries me a lot. That is my mom. When i was yong,m"
type textarea "x"
type textarea "There is a person that inspries me a lot. That is my mom. When i was yong,"
type textarea "x"
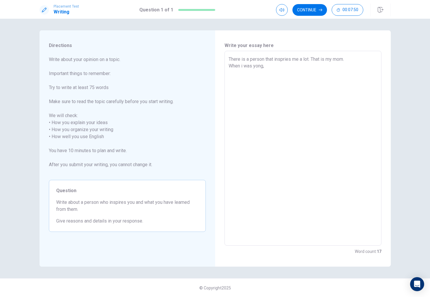
type textarea "There is a person that inspries me a lot. That is my mom. When i was yong,"
type textarea "x"
type textarea "There is a person that inspries me a lot. That is my mom. When i was yong, m"
type textarea "x"
type textarea "There is a person that inspries me a lot. That is my mom. When i was yong, my"
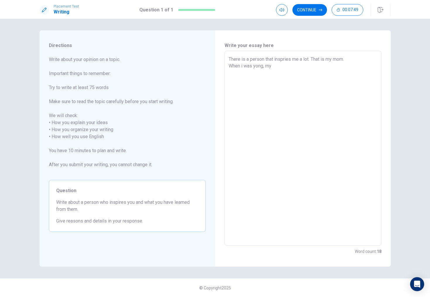
type textarea "x"
type textarea "There is a person that inspries me a lot. That is my mom. When i was yong, my"
type textarea "x"
type textarea "There is a person that inspries me a lot. That is my mom. When i was yong, my m"
type textarea "x"
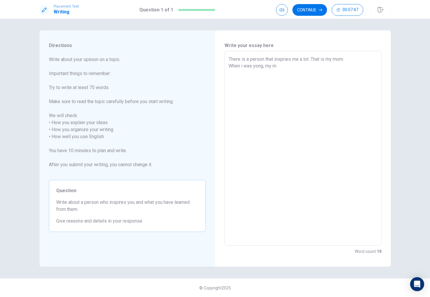
type textarea "There is a person that inspries me a lot. That is my mom. When i was yong, my mo"
type textarea "x"
type textarea "There is a person that inspries me a lot. That is my mom. When i was yong, my m…"
type textarea "x"
type textarea "There is a person that inspries me a lot. That is my mom. When i was yong, my m…"
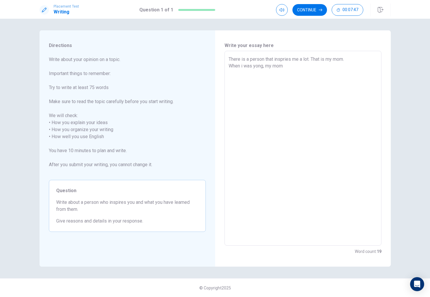
type textarea "x"
type textarea "There is a person that inspries me a lot. That is my mom. When i was yong, my m…"
type textarea "x"
type textarea "There is a person that inspries me a lot. That is my mom. When i was yong, my m…"
type textarea "x"
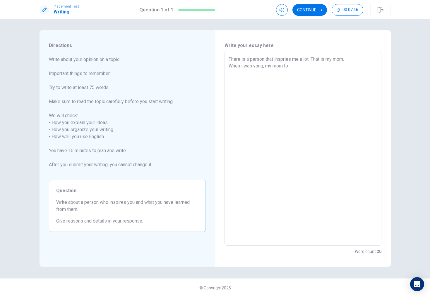
type textarea "There is a person that inspries me a lot. That is my mom. When i was yong, my m…"
type textarea "x"
type textarea "There is a person that inspries me a lot. That is my mom. When i was yong, my m…"
type textarea "x"
type textarea "There is a person that inspries me a lot. That is my mom. When i was yong, my m…"
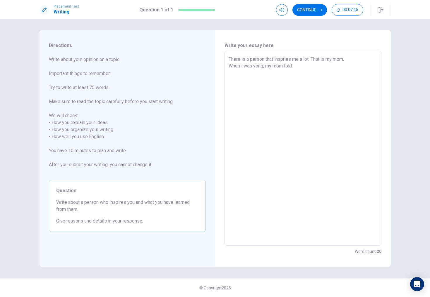
type textarea "x"
type textarea "There is a person that inspries me a lot. That is my mom. When i was yong, my m…"
type textarea "x"
type textarea "There is a person that inspries me a lot. That is my mom. When i was yong, my m…"
type textarea "x"
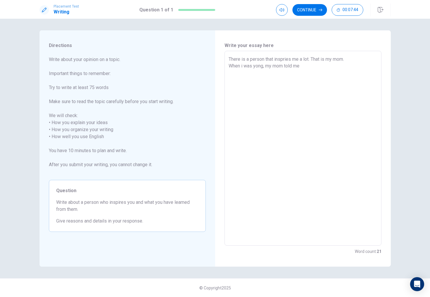
type textarea "There is a person that inspries me a lot. That is my mom. When i was yong, my m…"
type textarea "x"
type textarea "There is a person that inspries me a lot. That is my mom. When i was yong, my m…"
click at [328, 67] on textarea "There is a person that inspries me a lot. That is my mom. When i was yong, my m…" at bounding box center [302, 148] width 149 height 185
click at [365, 66] on textarea "There is a person that inspries me a lot. That is my mom. When i was yong, my m…" at bounding box center [302, 148] width 149 height 185
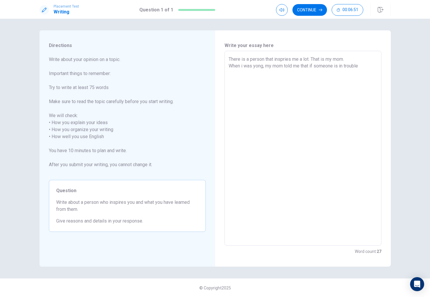
click at [263, 66] on textarea "There is a person that inspries me a lot. That is my mom. When i was yong, my m…" at bounding box center [302, 148] width 149 height 185
click at [331, 80] on textarea "There is a person that inspries me a lot. That is my mom. When i was six years …" at bounding box center [302, 148] width 149 height 185
click at [230, 80] on textarea "There is a person that inspries me a lot. That is my mom. When i was six years …" at bounding box center [302, 148] width 149 height 185
click at [258, 83] on textarea "There is a person that inspries me a lot. That is my mom. When i was six years …" at bounding box center [302, 148] width 149 height 185
drag, startPoint x: 330, startPoint y: 80, endPoint x: 318, endPoint y: 81, distance: 11.5
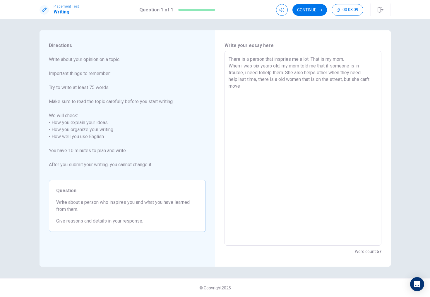
click at [318, 81] on textarea "There is a person that inspries me a lot. That is my mom. When i was six years …" at bounding box center [302, 148] width 149 height 185
drag, startPoint x: 358, startPoint y: 79, endPoint x: 368, endPoint y: 93, distance: 16.9
click at [368, 93] on textarea "There is a person that inspries me a lot. That is my mom. When i was six years …" at bounding box center [302, 148] width 149 height 185
click at [348, 80] on textarea "There is a person that inspries me a lot. That is my mom. When i was six years …" at bounding box center [302, 148] width 149 height 185
click at [314, 94] on textarea "There is a person that inspries me a lot. That is my mom. When i was six years …" at bounding box center [302, 148] width 149 height 185
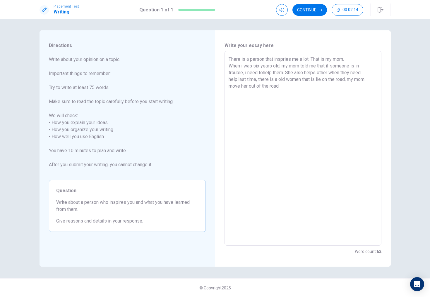
click at [239, 85] on textarea "There is a person that inspries me a lot. That is my mom. When i was six years …" at bounding box center [302, 148] width 149 height 185
click at [295, 90] on textarea "There is a person that inspries me a lot. That is my mom. When i was six years …" at bounding box center [302, 148] width 149 height 185
click at [347, 90] on textarea "There is a person that inspries me a lot. That is my mom. When i was six years …" at bounding box center [302, 148] width 149 height 185
click at [334, 87] on textarea "There is a person that inspries me a lot. That is my mom. When i was six years …" at bounding box center [302, 148] width 149 height 185
drag, startPoint x: 229, startPoint y: 60, endPoint x: 310, endPoint y: 100, distance: 90.9
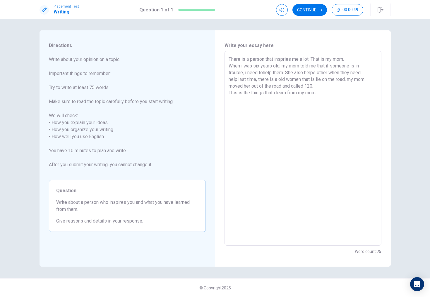
click at [310, 100] on textarea "There is a person that inspries me a lot. That is my mom. When i was six years …" at bounding box center [302, 148] width 149 height 185
click at [309, 135] on textarea "There is a person that inspries me a lot. That is my mom. When i was six years …" at bounding box center [302, 148] width 149 height 185
click at [348, 78] on textarea "There is a person that inspries me a lot. That is my mom. When i was six years …" at bounding box center [302, 148] width 149 height 185
click at [347, 143] on textarea "There is a person that inspries me a lot. That is my mom. When i was six years …" at bounding box center [302, 148] width 149 height 185
click at [345, 80] on textarea "There is a person that inspries me a lot. That is my mom. When i was six years …" at bounding box center [302, 148] width 149 height 185
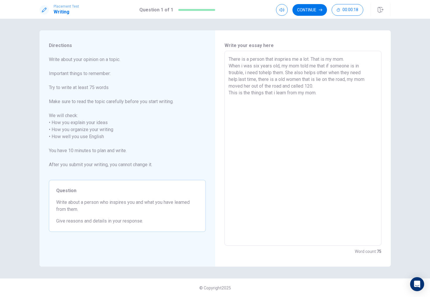
click at [347, 80] on textarea "There is a person that inspries me a lot. That is my mom. When i was six years …" at bounding box center [302, 148] width 149 height 185
click at [306, 12] on button "Continue" at bounding box center [309, 10] width 35 height 12
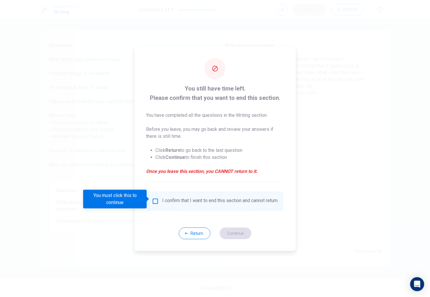
click at [152, 203] on input "You must click this to continue" at bounding box center [155, 201] width 7 height 7
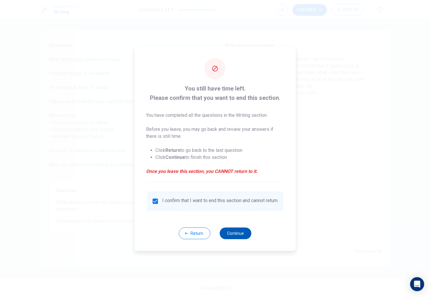
click at [234, 237] on button "Continue" at bounding box center [236, 234] width 32 height 12
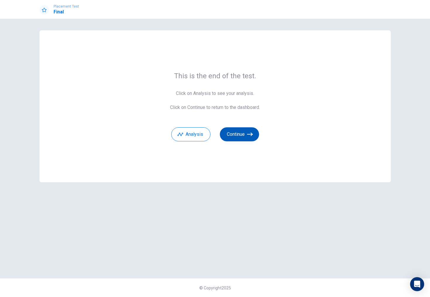
click at [248, 130] on button "Continue" at bounding box center [239, 135] width 39 height 14
